Goal: Entertainment & Leisure: Consume media (video, audio)

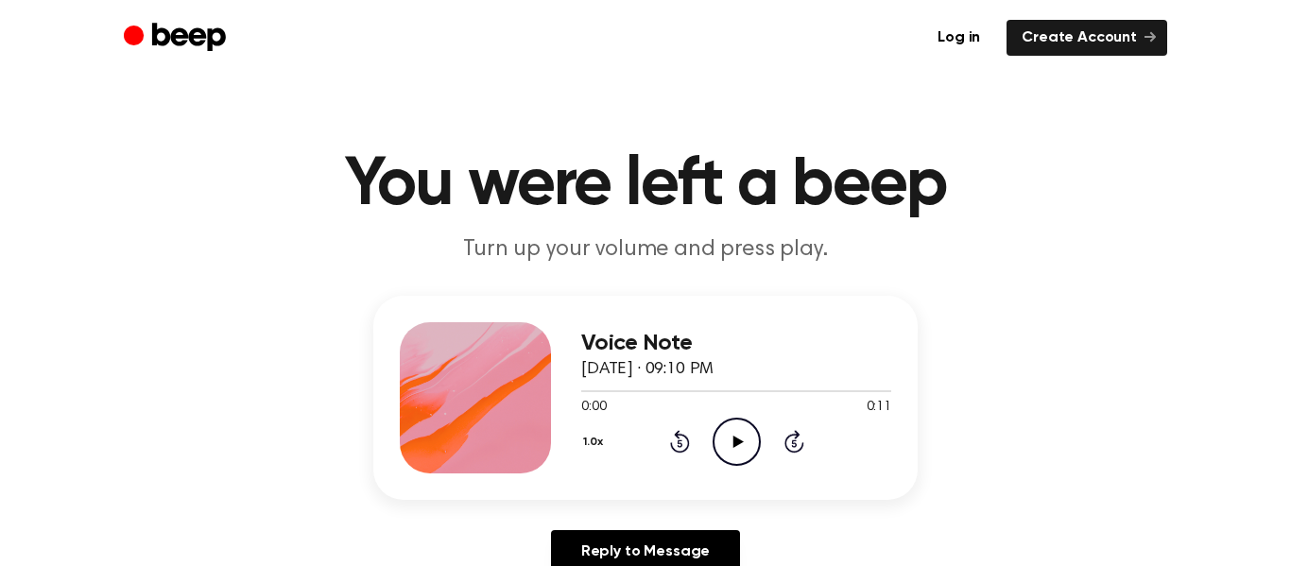
click at [736, 429] on icon "Play Audio" at bounding box center [736, 442] width 48 height 48
click at [753, 441] on icon "Play Audio" at bounding box center [736, 442] width 48 height 48
click at [728, 439] on icon "Pause Audio" at bounding box center [736, 442] width 48 height 48
click at [729, 441] on icon "Play Audio" at bounding box center [736, 442] width 48 height 48
click at [731, 446] on icon "Pause Audio" at bounding box center [736, 442] width 48 height 48
